Goal: Transaction & Acquisition: Purchase product/service

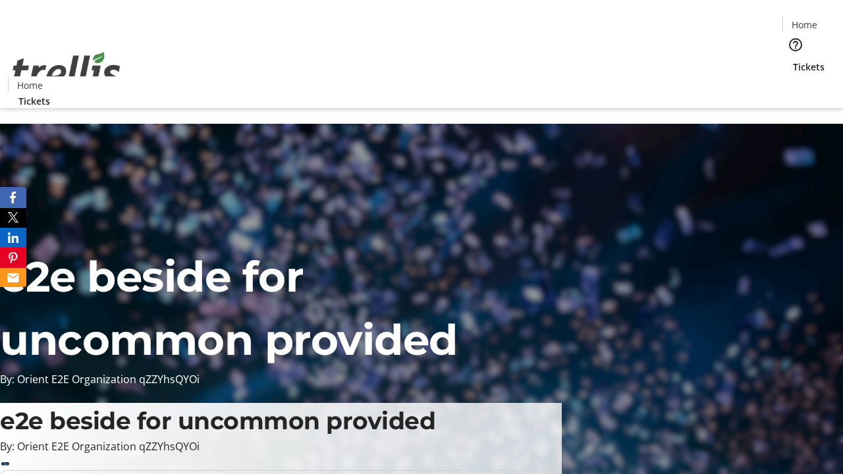
click at [792, 60] on span "Tickets" at bounding box center [808, 67] width 32 height 14
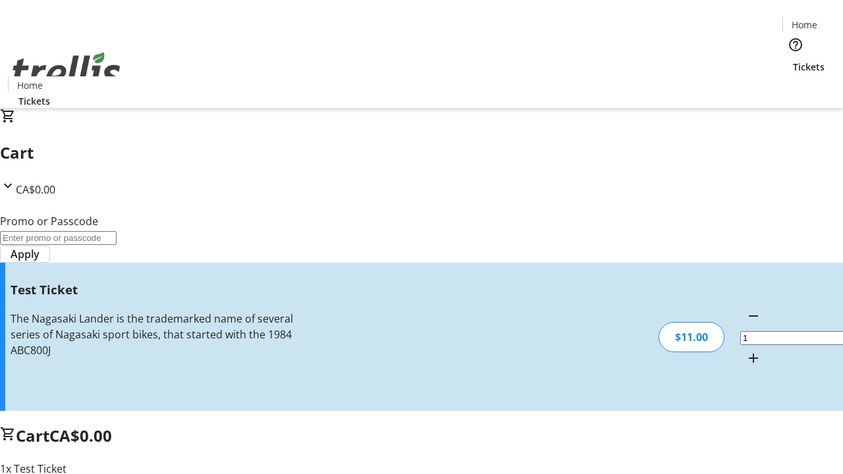
type input "UNLOCK"
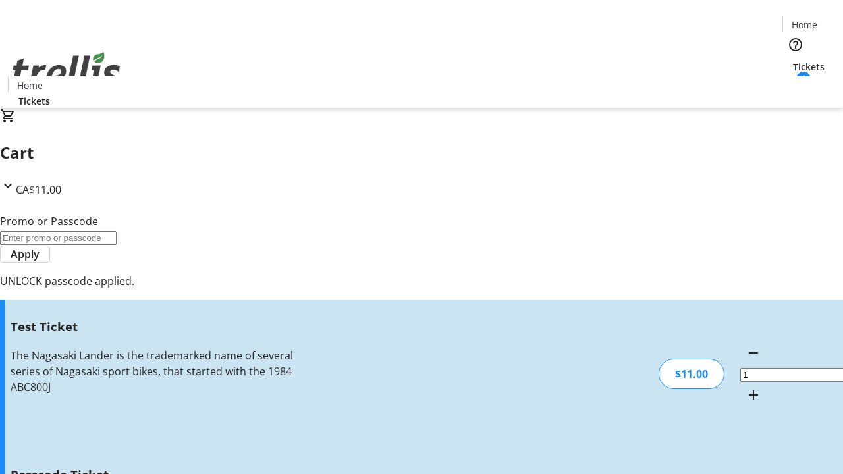
type input "5"
